Goal: Task Accomplishment & Management: Complete application form

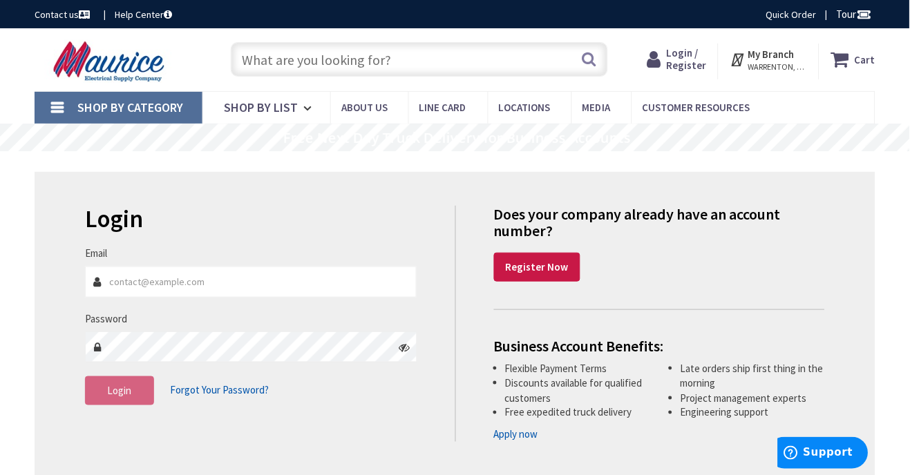
click at [451, 439] on link "Apply now" at bounding box center [516, 435] width 44 height 15
click at [535, 269] on strong "Register Now" at bounding box center [537, 266] width 63 height 13
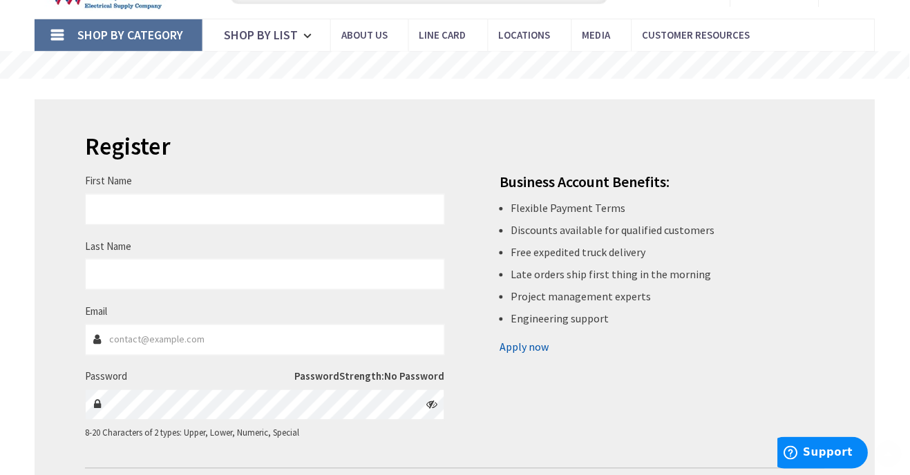
scroll to position [88, 0]
